Goal: Find specific page/section: Find specific page/section

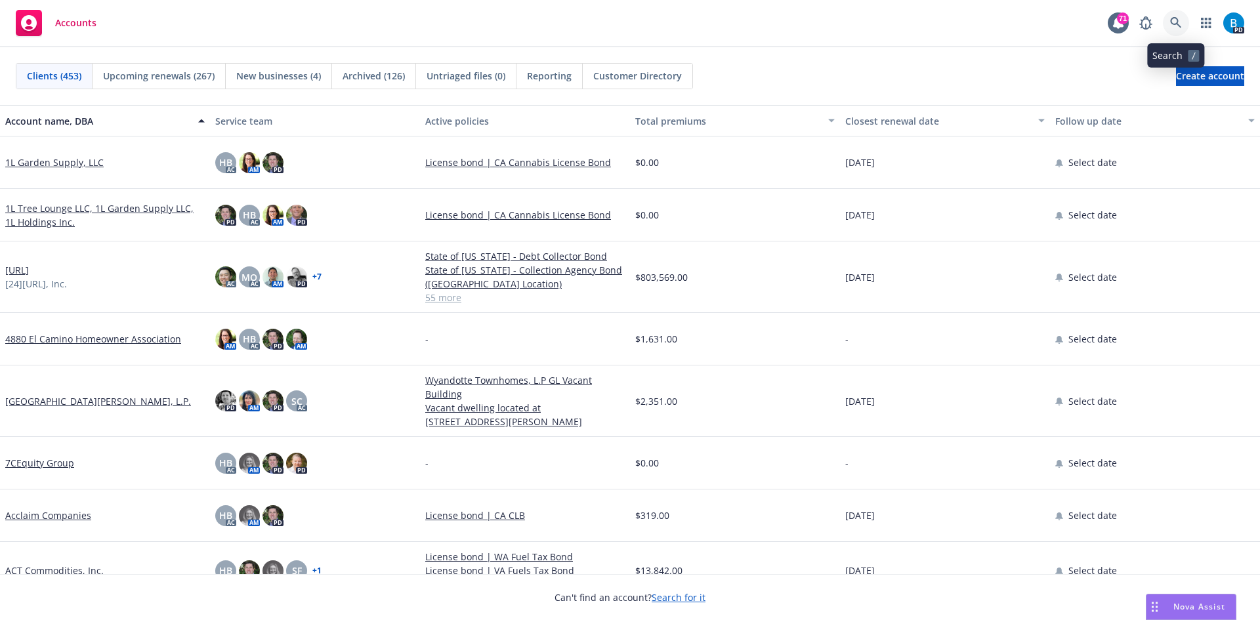
click at [1178, 22] on icon at bounding box center [1175, 22] width 11 height 11
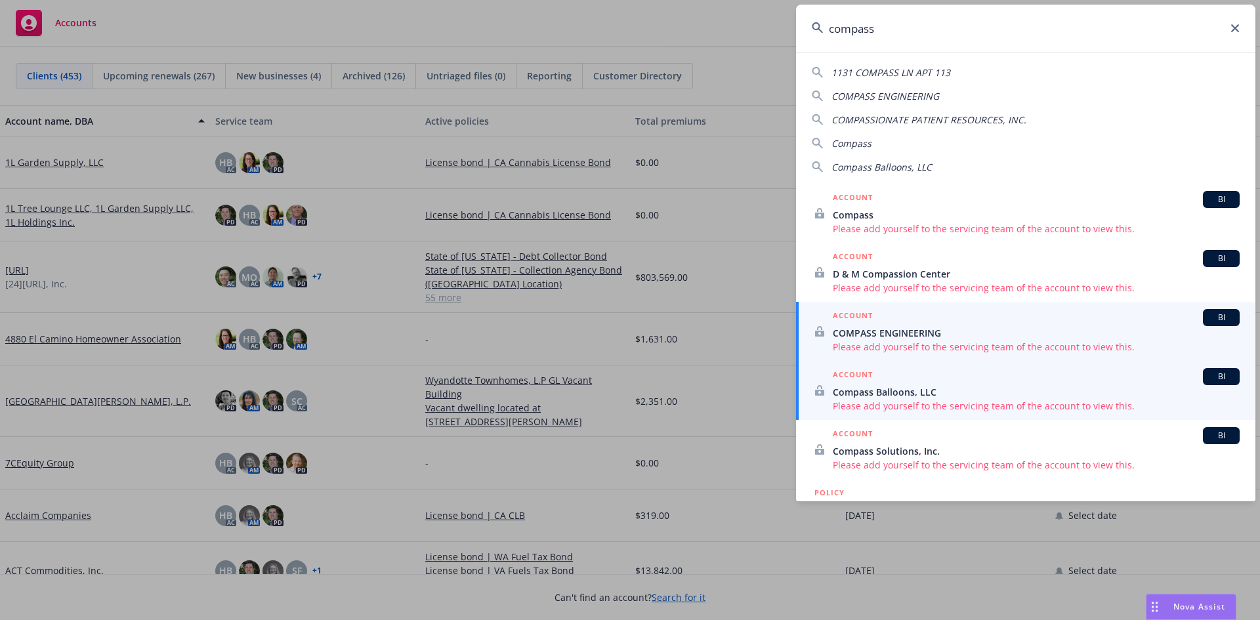
type input "compass"
click at [904, 336] on span "COMPASS ENGINEERING" at bounding box center [1036, 333] width 407 height 14
